Goal: Navigation & Orientation: Find specific page/section

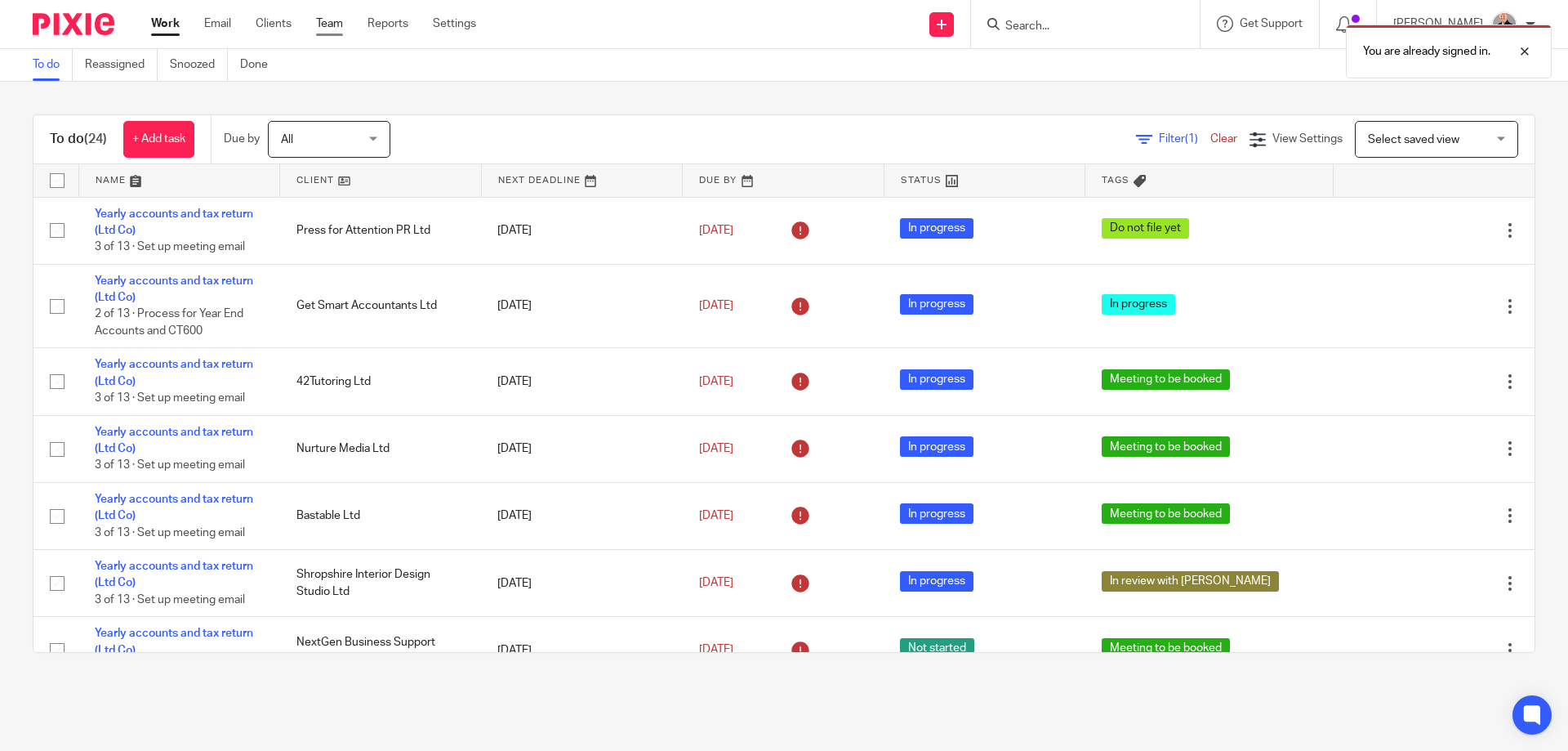
click at [339, 31] on link "Team" at bounding box center [329, 23] width 27 height 16
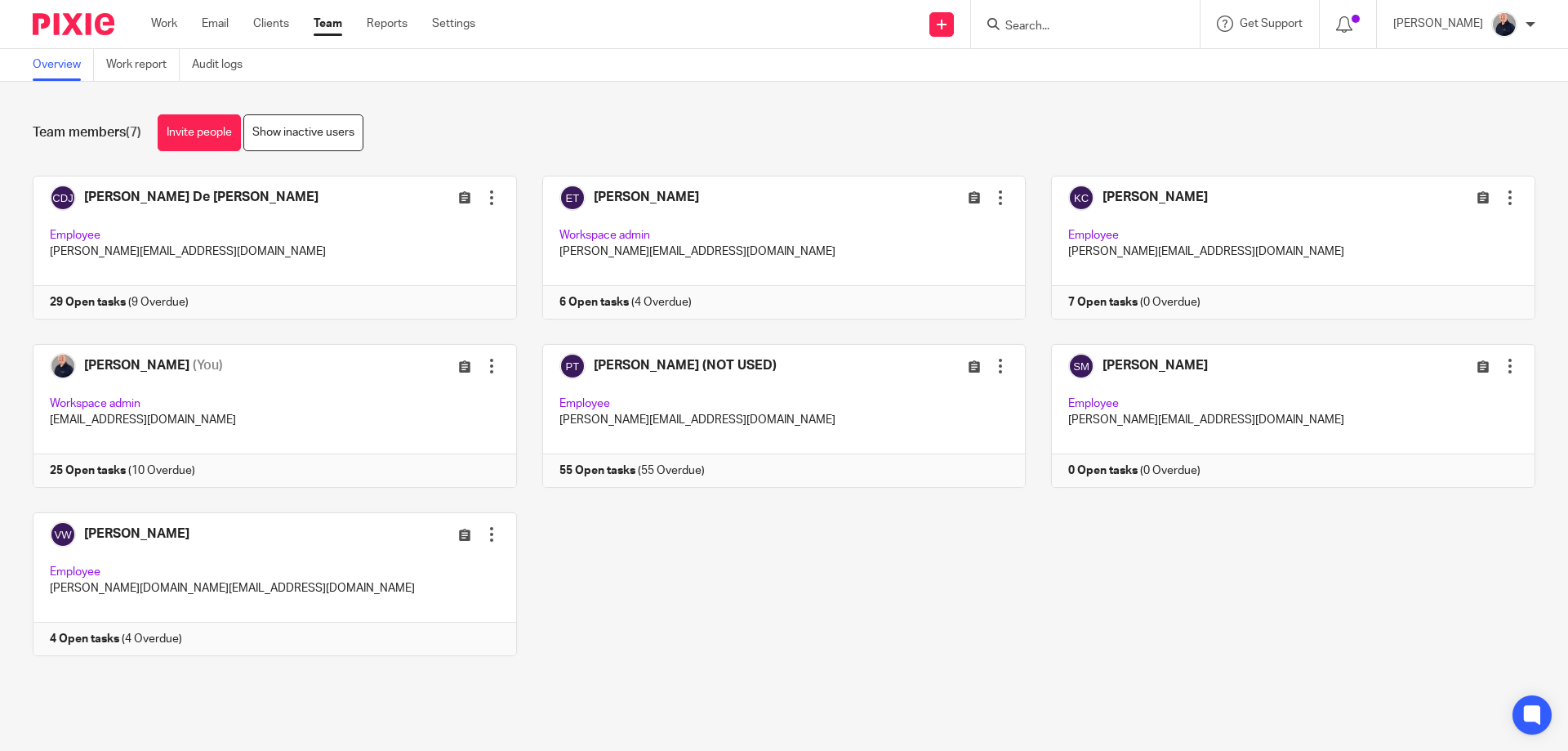
click at [745, 579] on div "[PERSON_NAME] De [PERSON_NAME] Edit user Transfer Deactivate user Employee [PER…" at bounding box center [772, 428] width 1528 height 505
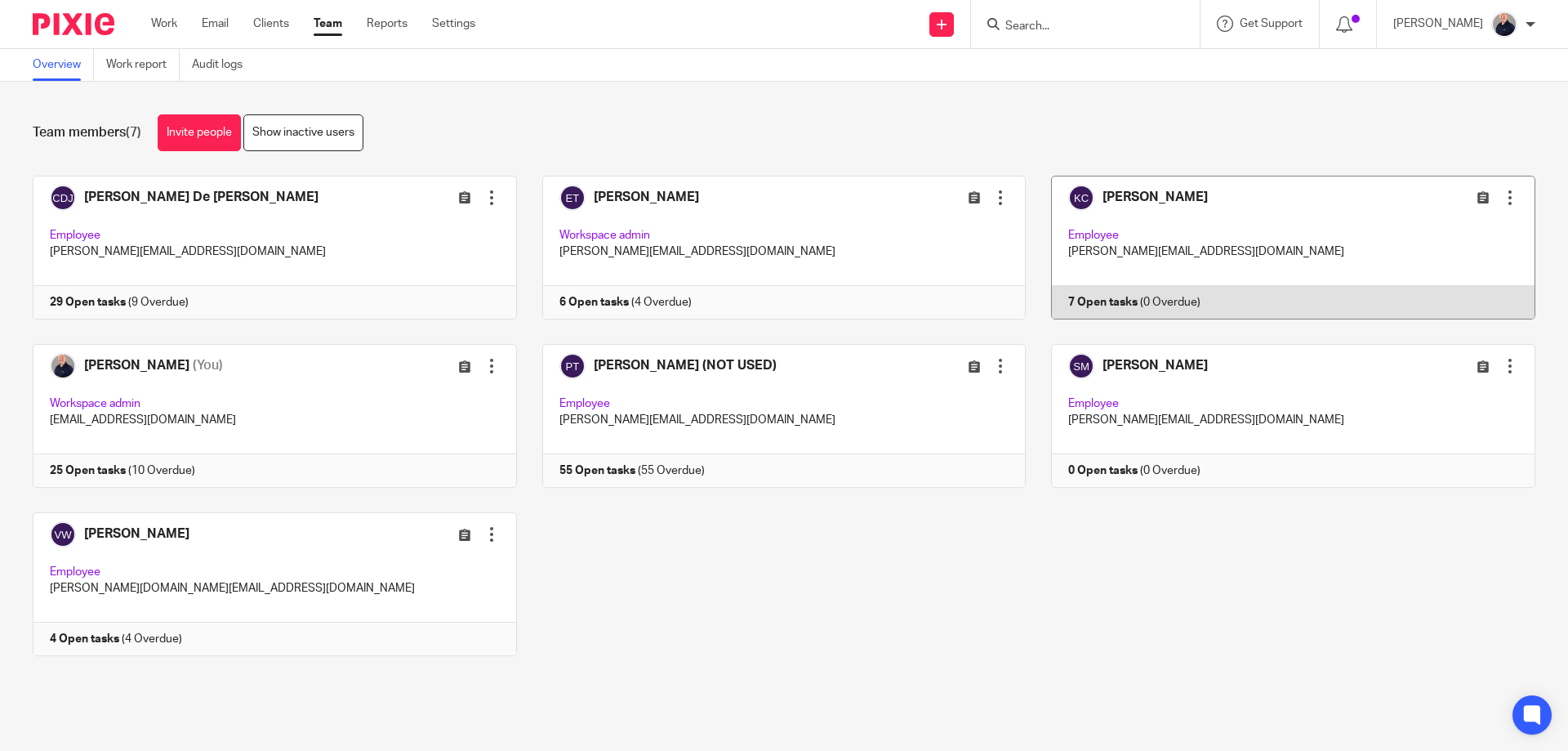
click at [1242, 234] on link at bounding box center [1281, 247] width 509 height 144
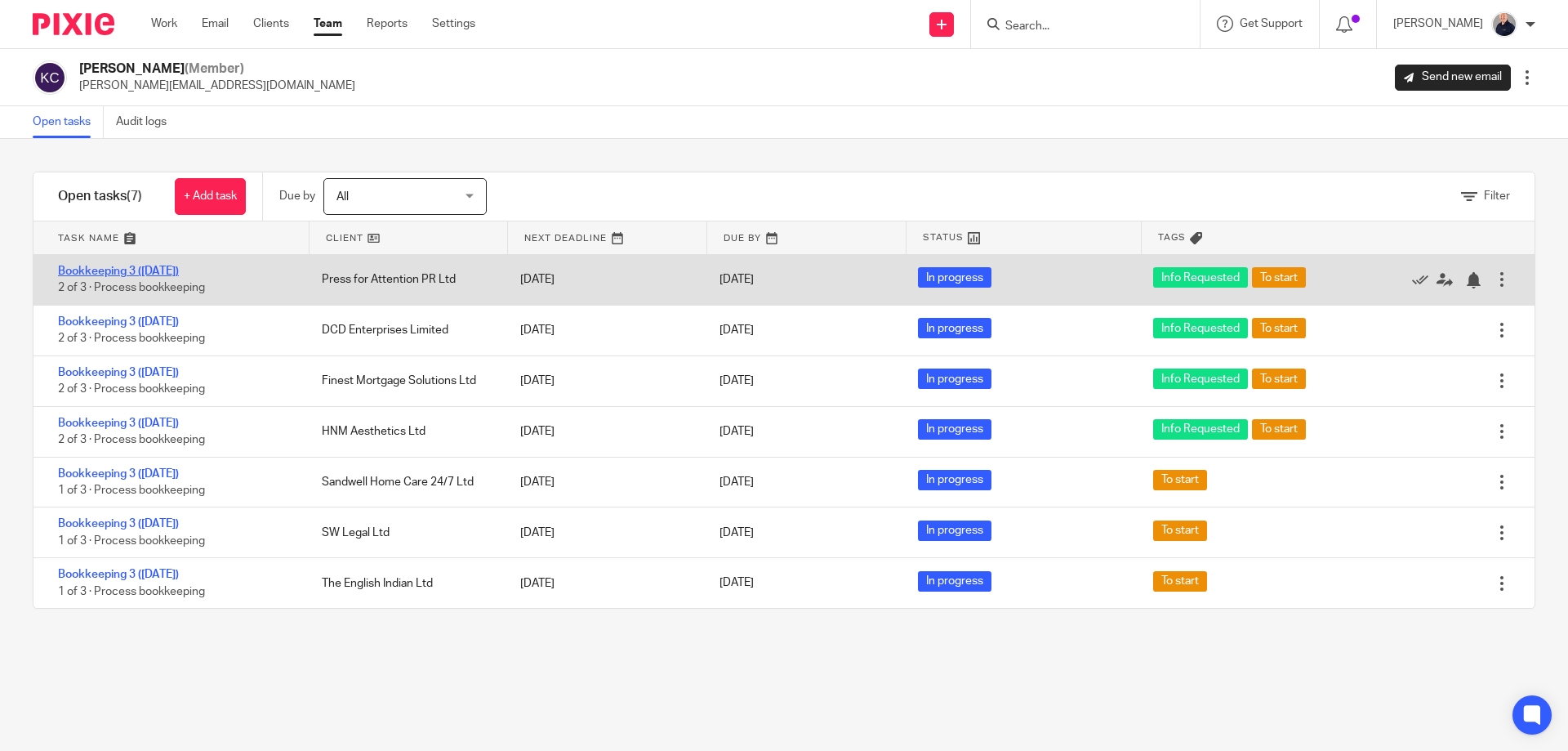
click at [160, 274] on link "Bookkeeping 3 ([DATE])" at bounding box center [118, 271] width 121 height 11
